Goal: Transaction & Acquisition: Purchase product/service

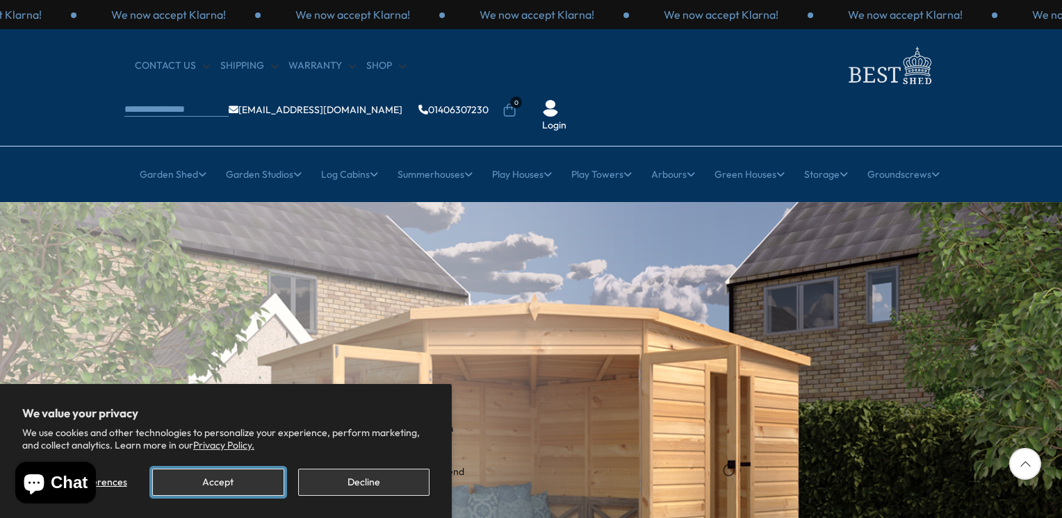
click at [216, 486] on button "Accept" at bounding box center [217, 482] width 131 height 27
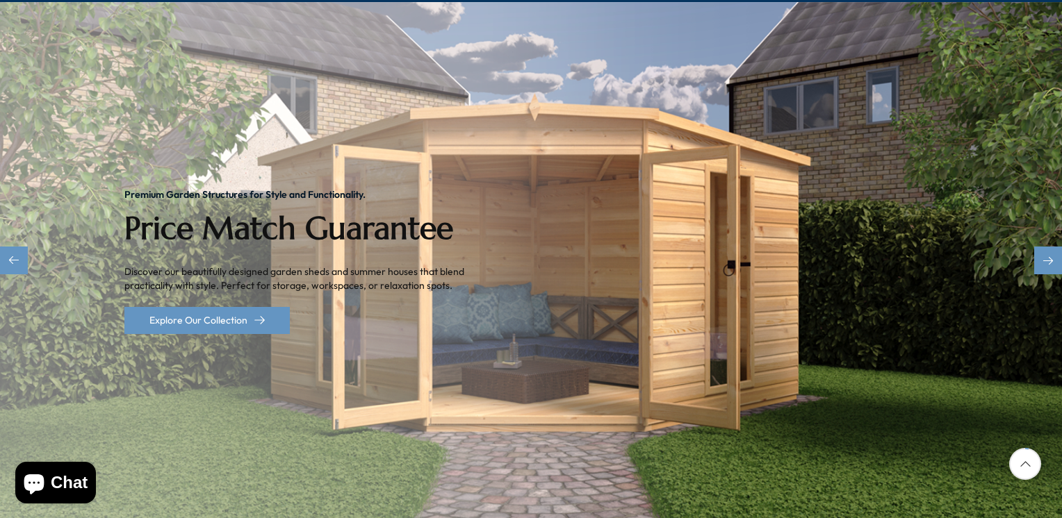
scroll to position [208, 0]
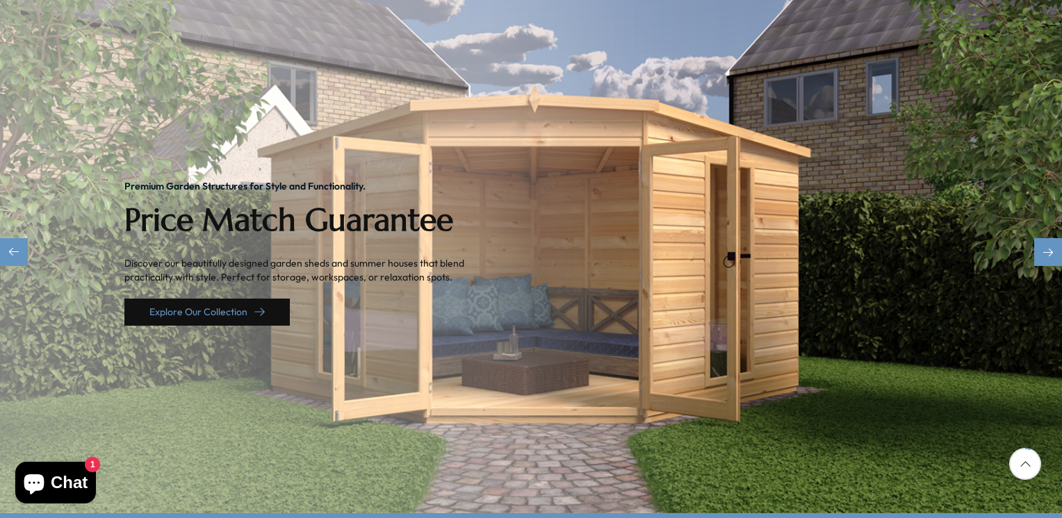
click at [215, 299] on link "Explore Our Collection" at bounding box center [206, 312] width 165 height 27
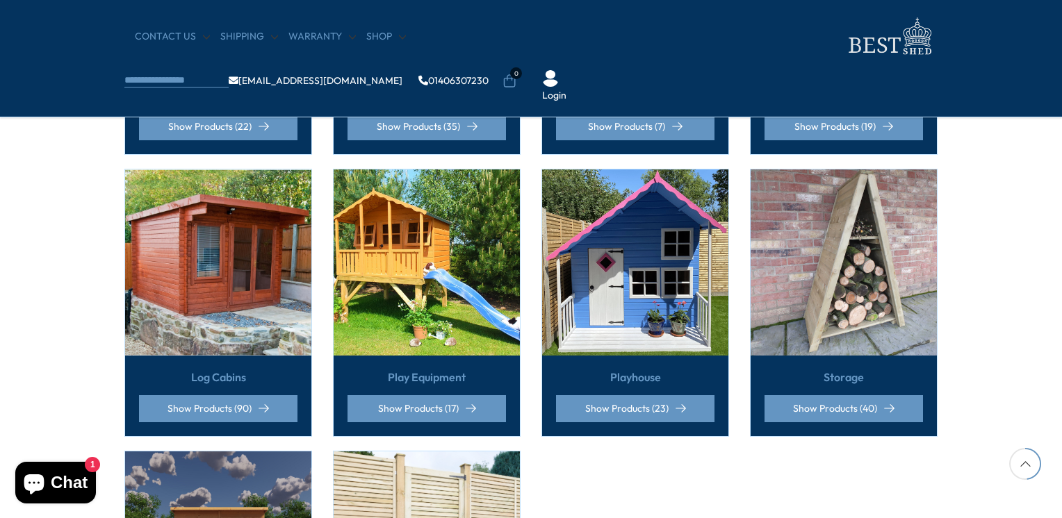
scroll to position [764, 0]
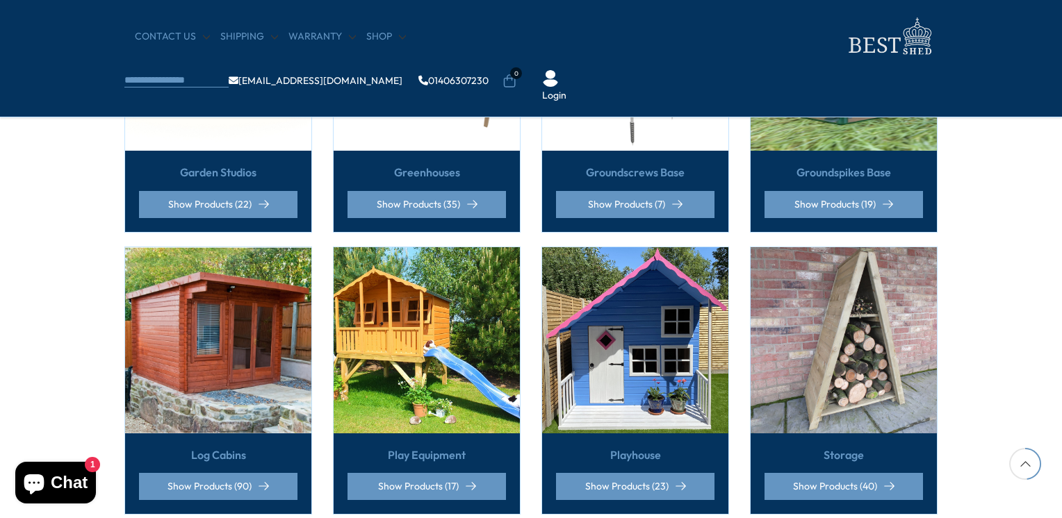
click at [616, 360] on img at bounding box center [635, 340] width 186 height 186
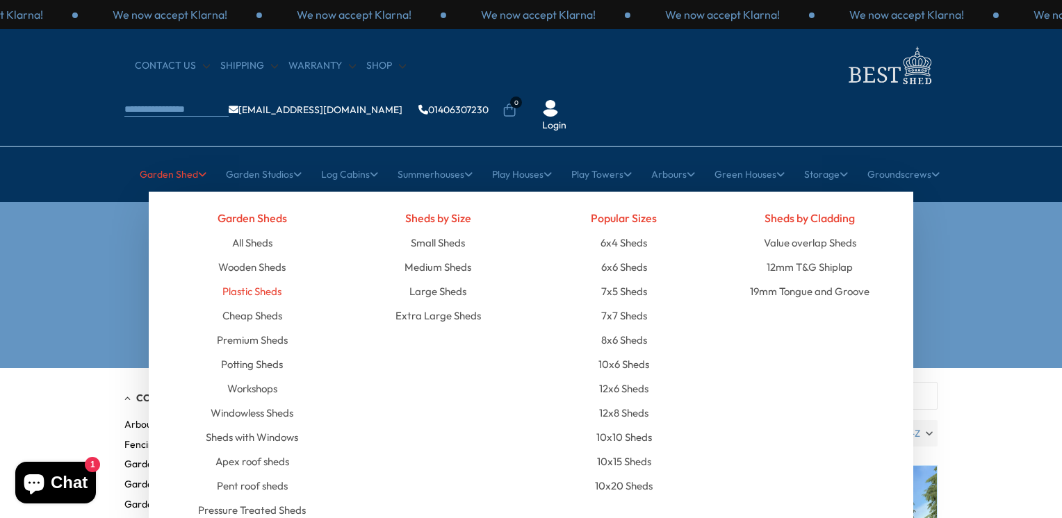
click at [255, 279] on link "Plastic Sheds" at bounding box center [251, 291] width 59 height 24
click at [260, 450] on link "Apex roof sheds" at bounding box center [252, 462] width 74 height 24
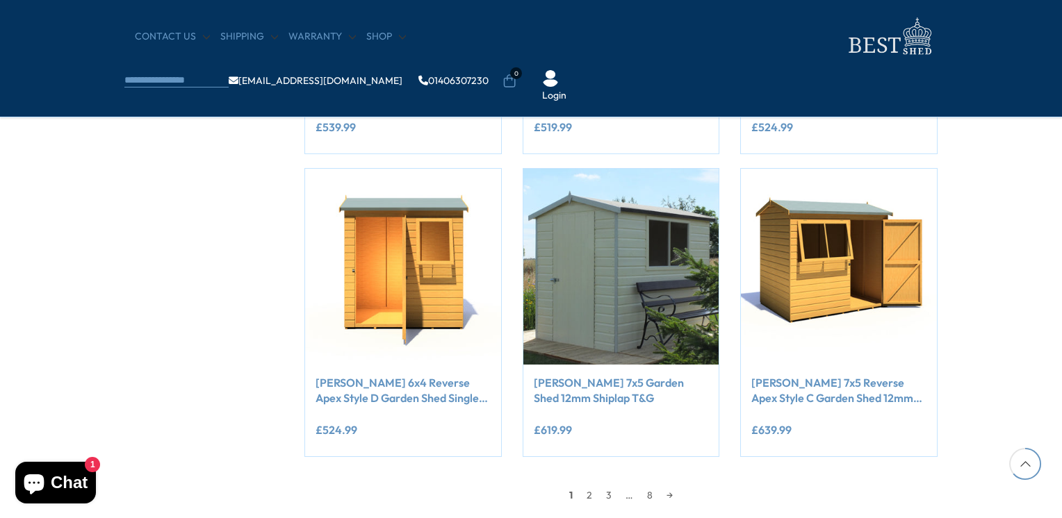
scroll to position [1112, 0]
